Goal: Leave review/rating: Leave review/rating

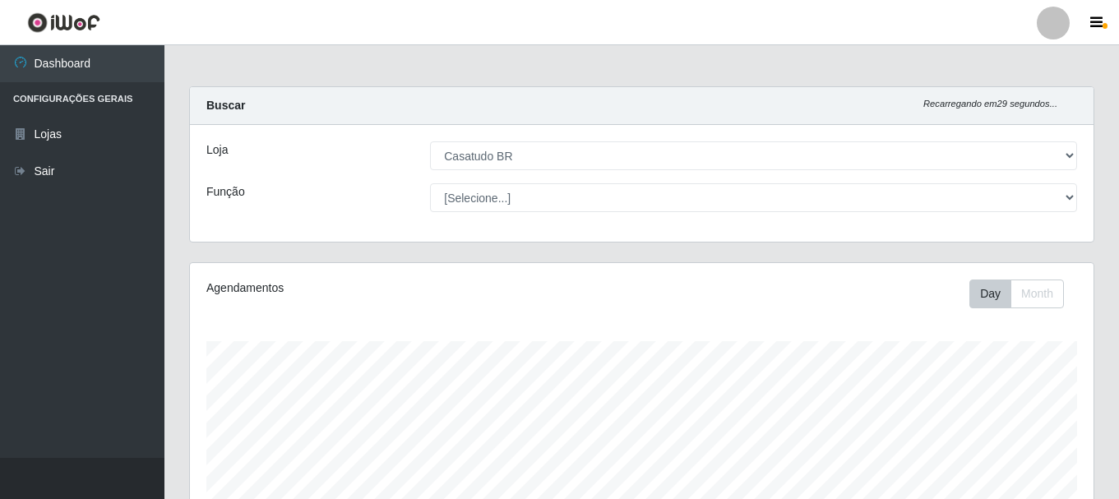
select select "197"
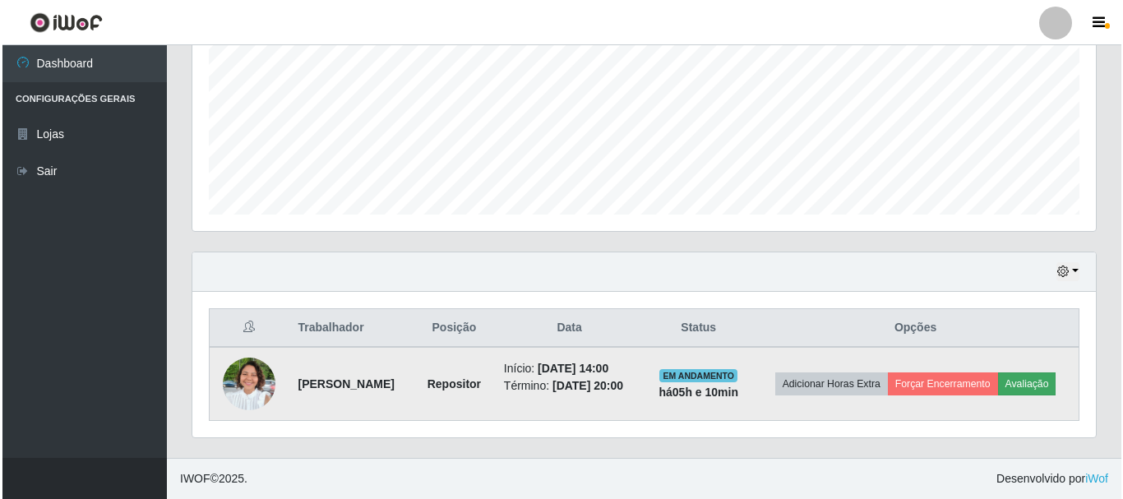
scroll to position [341, 903]
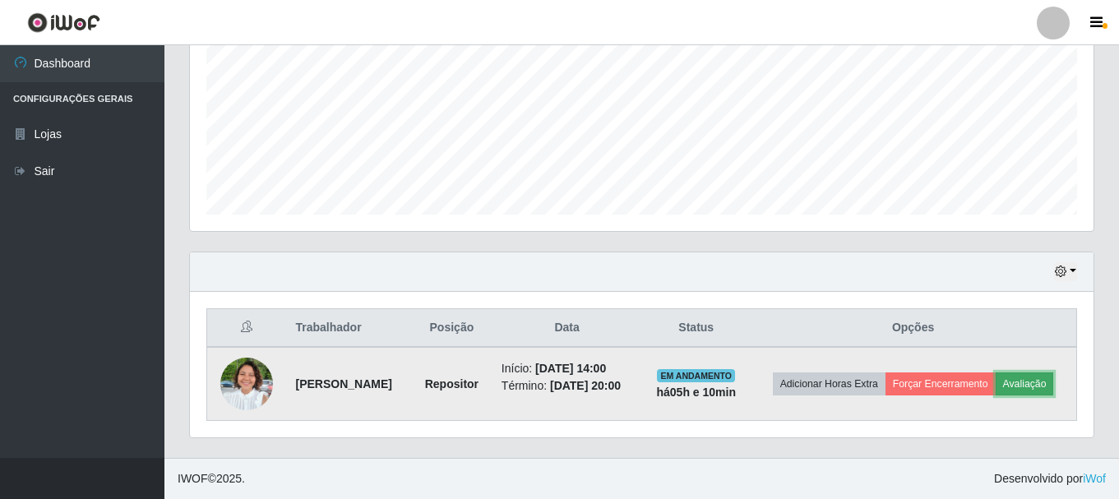
click at [995, 395] on button "Avaliação" at bounding box center [1024, 383] width 58 height 23
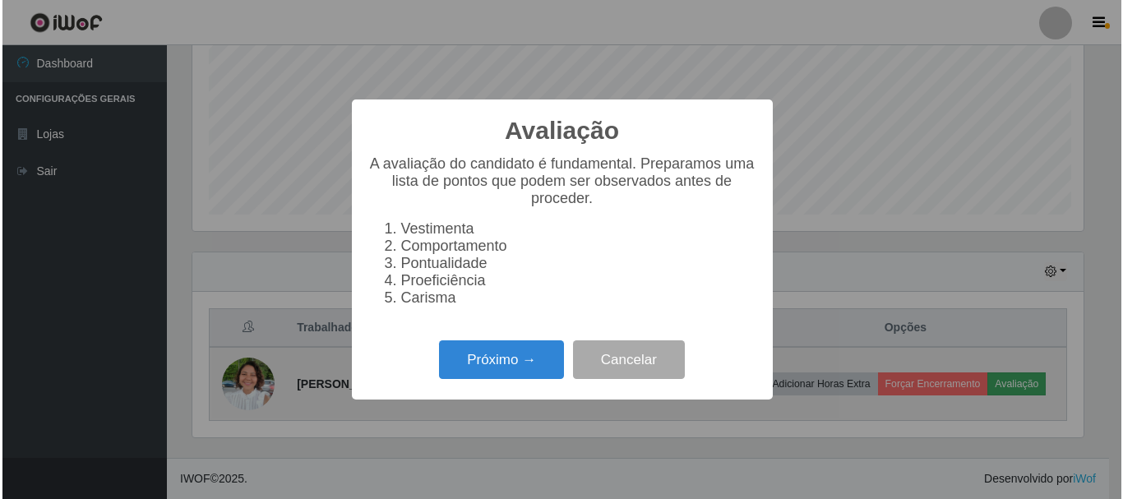
scroll to position [341, 895]
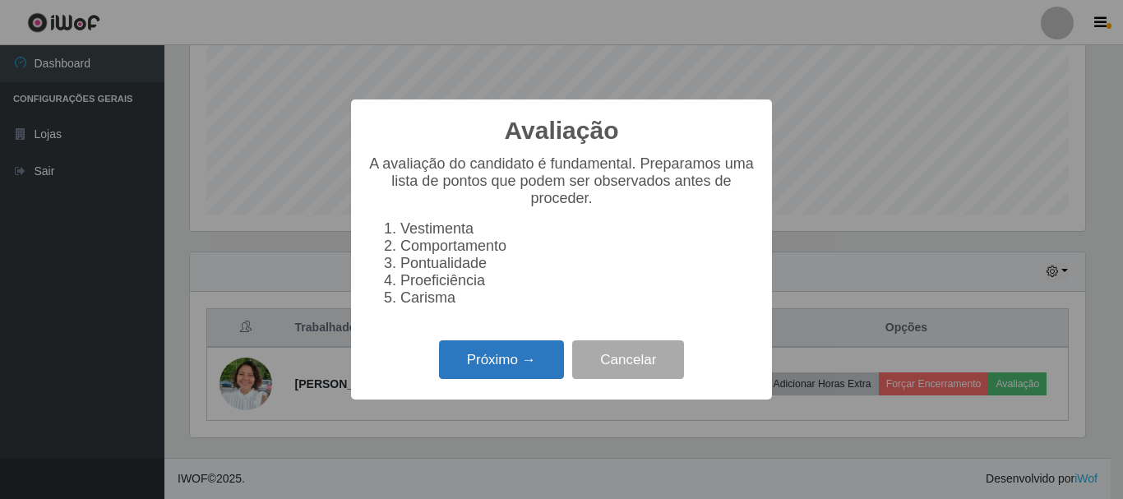
click at [517, 376] on button "Próximo →" at bounding box center [501, 359] width 125 height 39
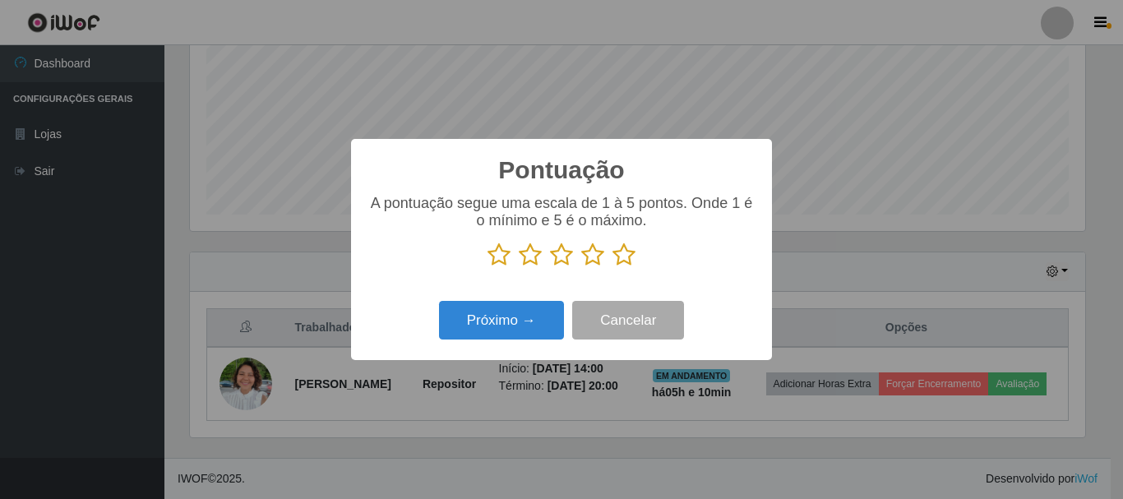
click at [630, 248] on icon at bounding box center [623, 254] width 23 height 25
click at [612, 267] on input "radio" at bounding box center [612, 267] width 0 height 0
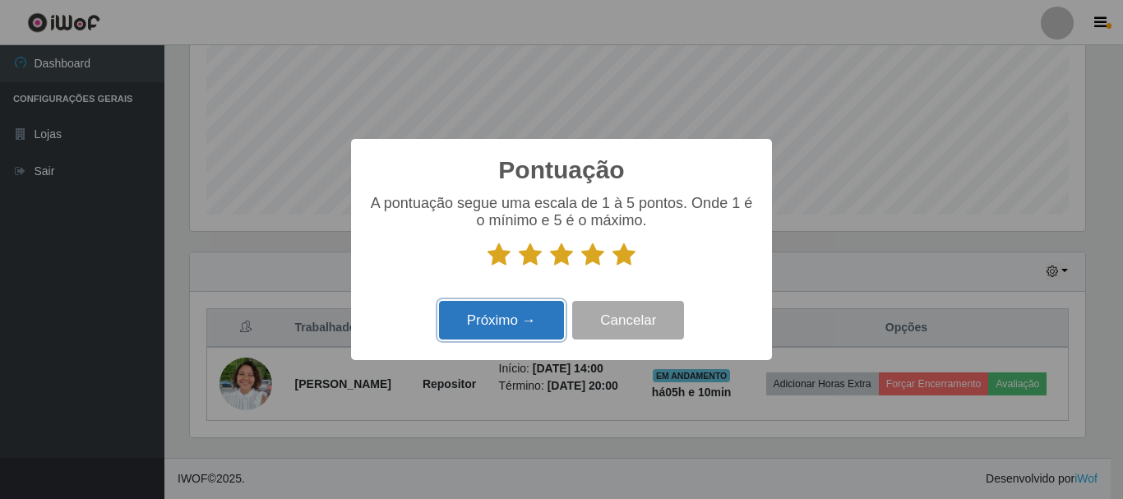
click at [529, 313] on button "Próximo →" at bounding box center [501, 320] width 125 height 39
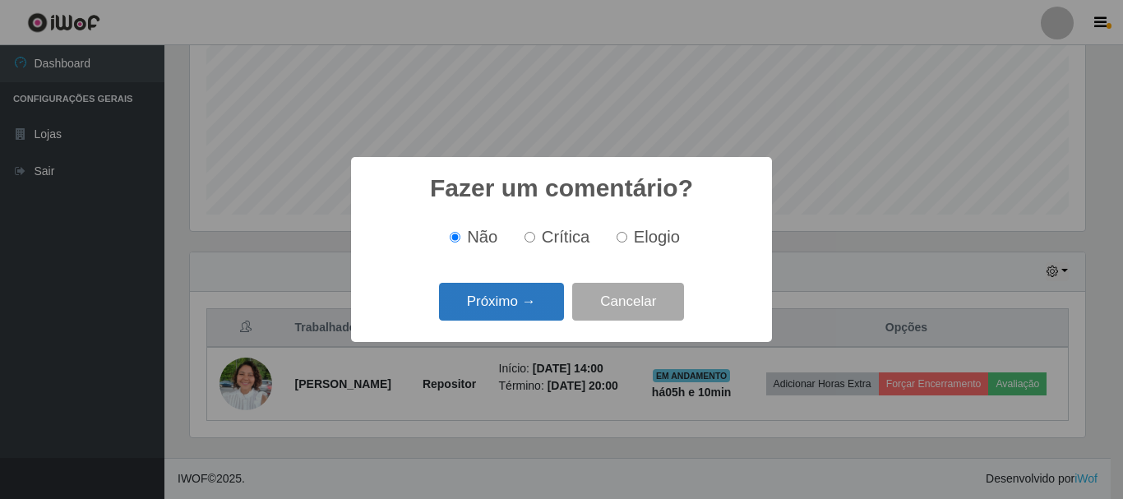
click at [519, 306] on button "Próximo →" at bounding box center [501, 302] width 125 height 39
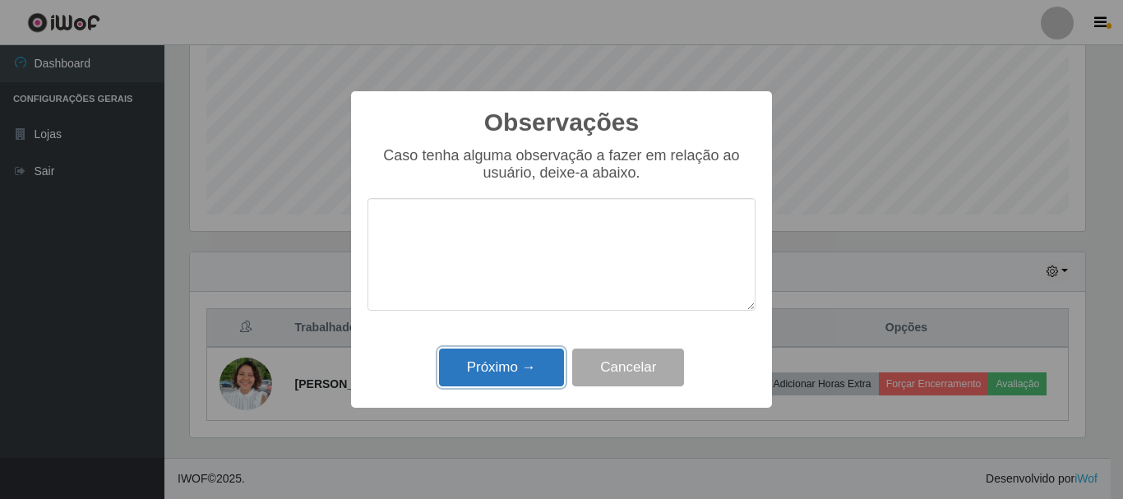
click at [481, 365] on button "Próximo →" at bounding box center [501, 368] width 125 height 39
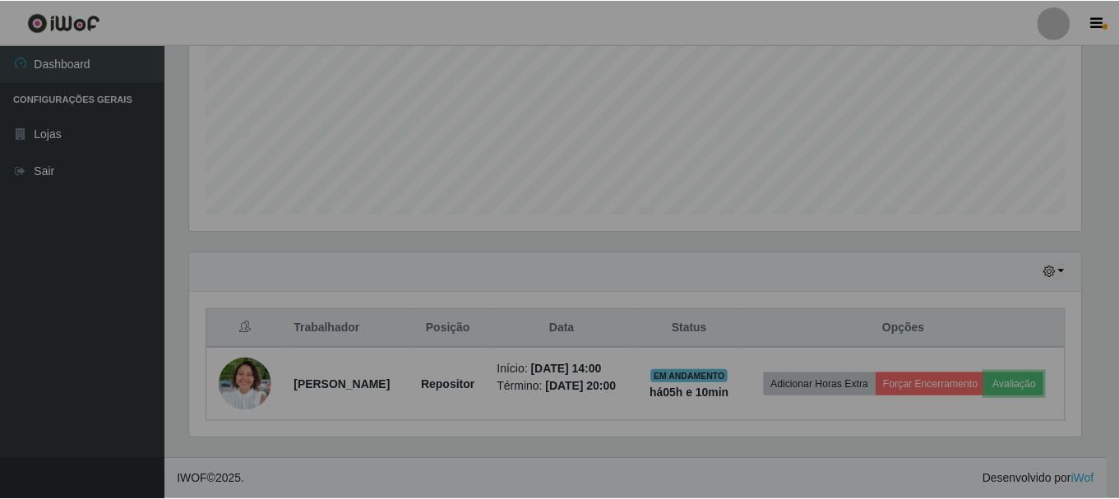
scroll to position [341, 903]
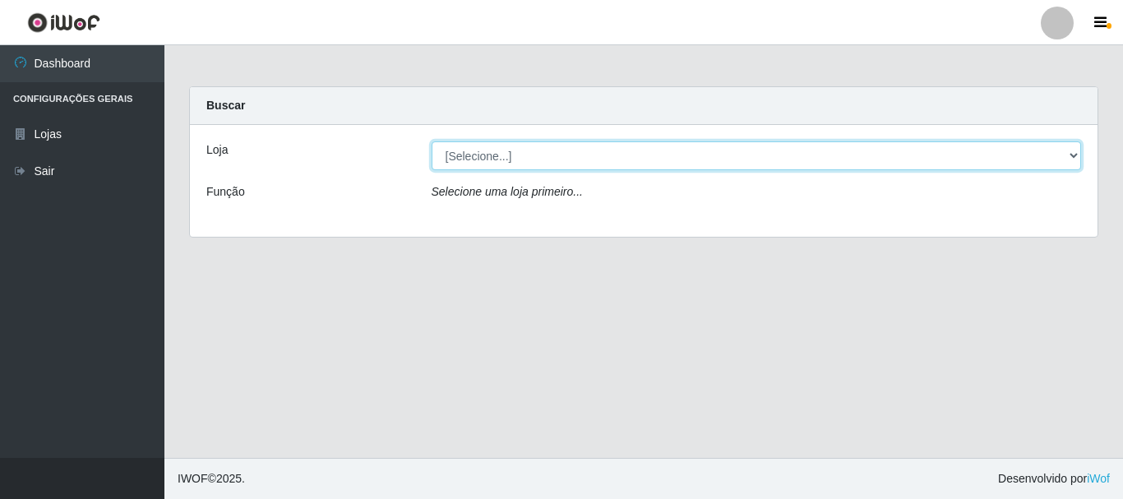
click at [710, 166] on select "[Selecione...] Casatudo BR" at bounding box center [757, 155] width 650 height 29
select select "197"
click at [432, 141] on select "[Selecione...] Casatudo BR" at bounding box center [757, 155] width 650 height 29
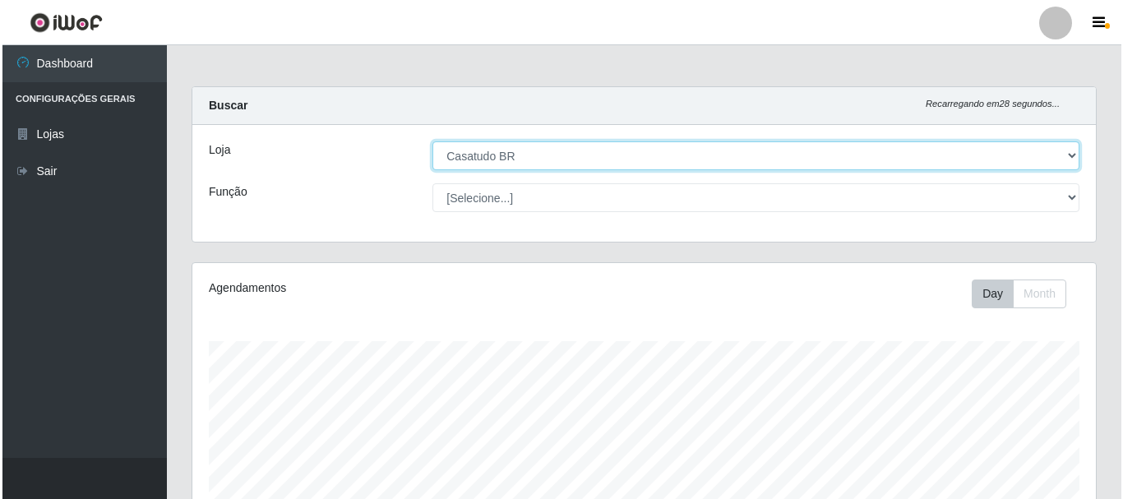
scroll to position [373, 0]
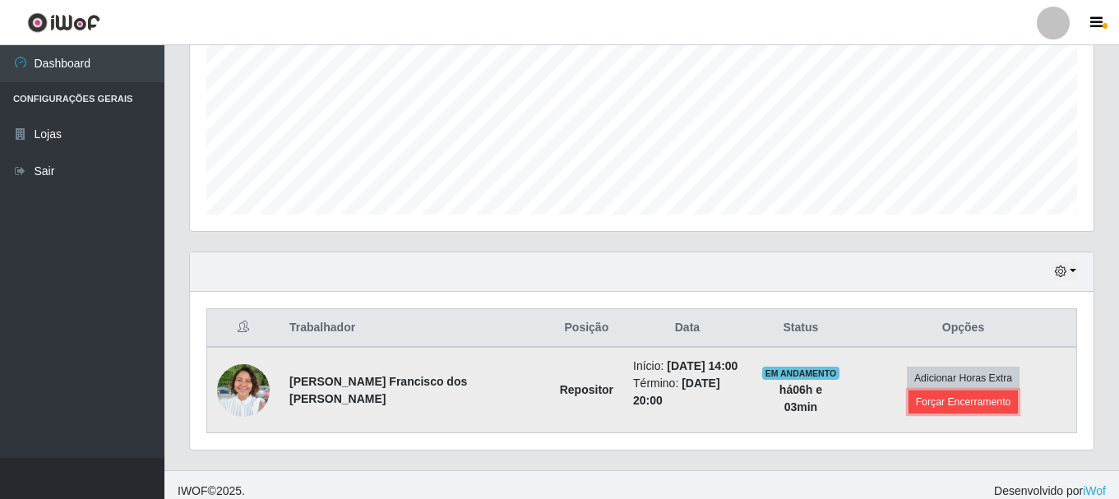
click at [1018, 390] on button "Forçar Encerramento" at bounding box center [963, 401] width 110 height 23
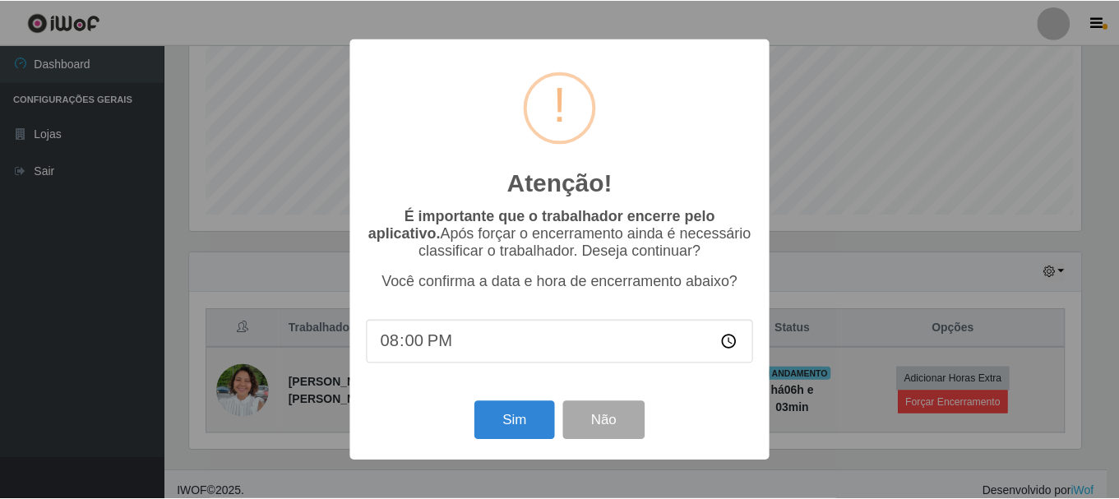
scroll to position [341, 895]
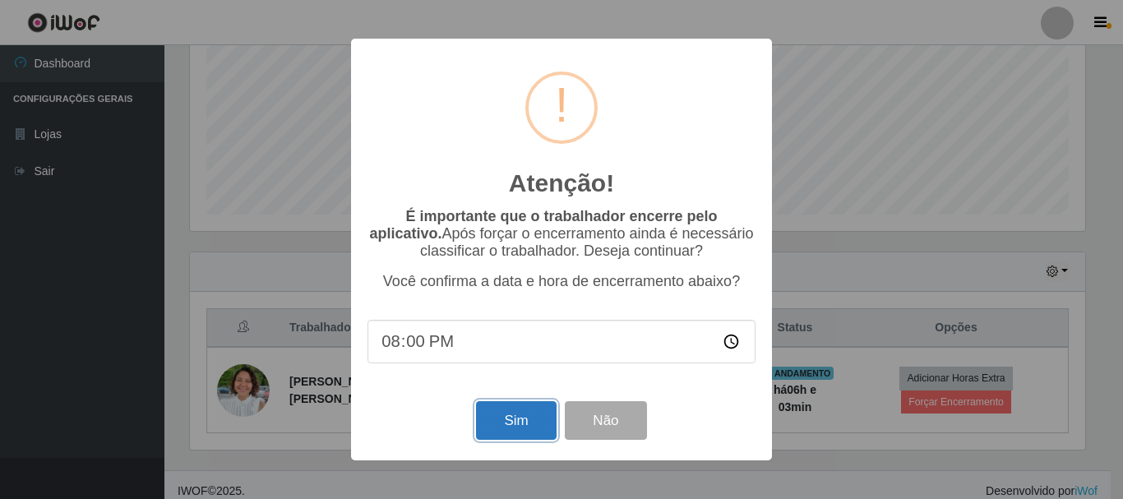
click at [514, 423] on button "Sim" at bounding box center [516, 420] width 80 height 39
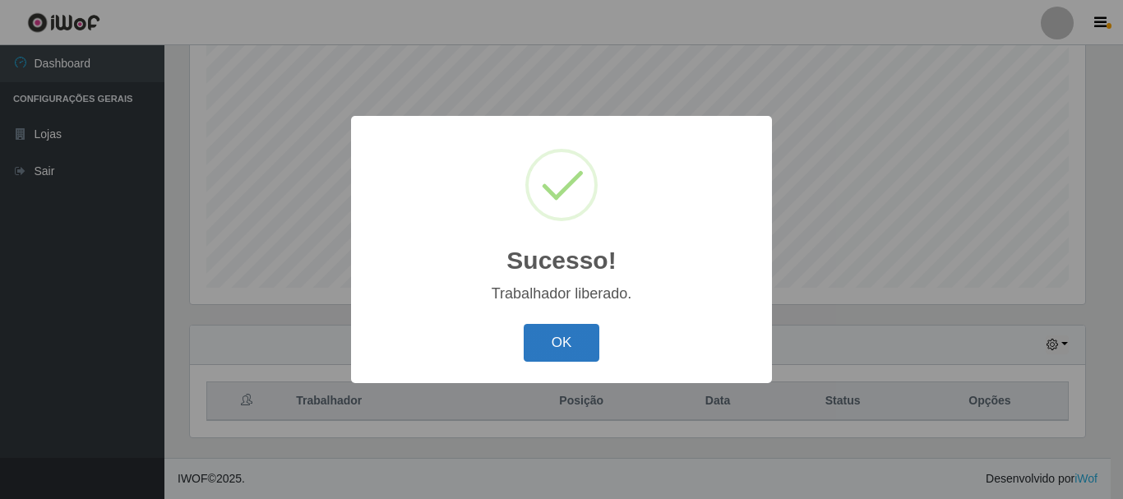
click at [568, 336] on button "OK" at bounding box center [562, 343] width 76 height 39
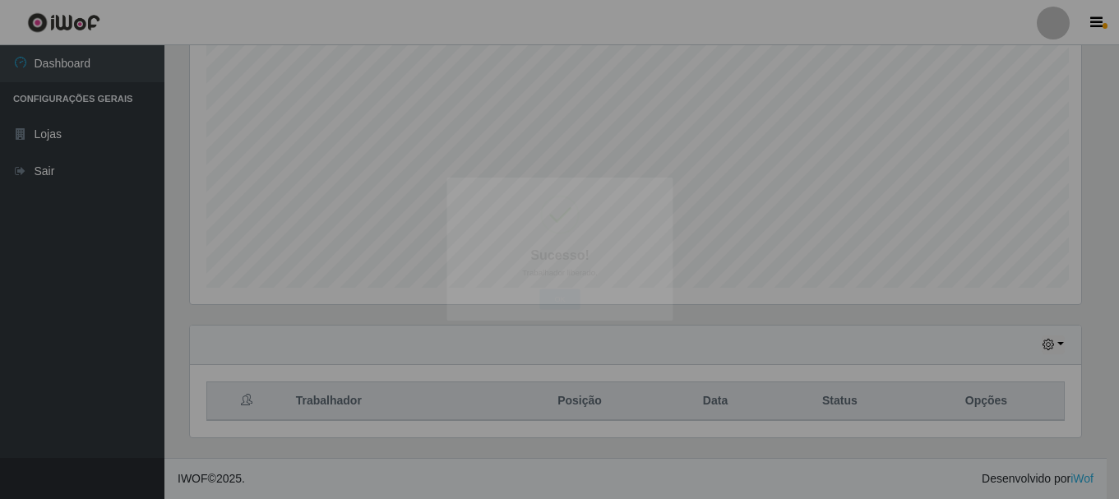
scroll to position [341, 903]
